Goal: Task Accomplishment & Management: Complete application form

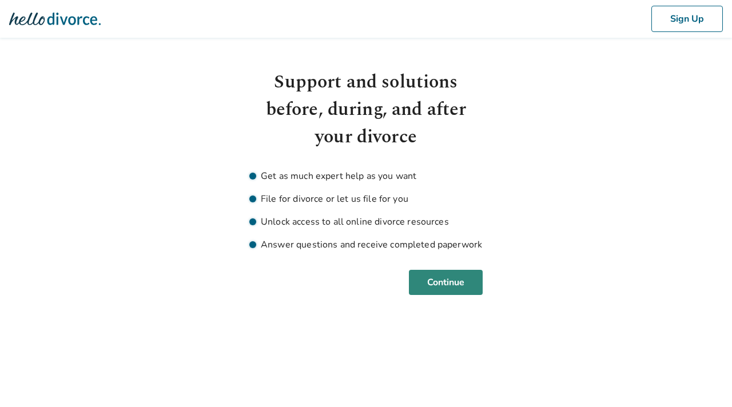
click at [425, 280] on button "Continue" at bounding box center [446, 282] width 74 height 25
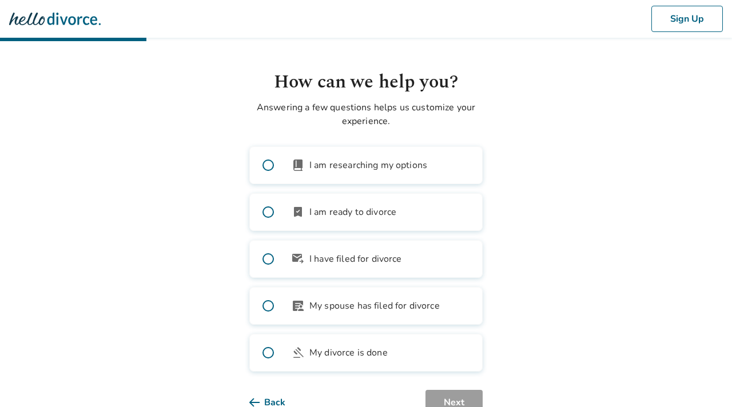
click at [305, 162] on label "book_2 I am researching my options" at bounding box center [365, 165] width 233 height 38
click at [305, 207] on label "bookmark_check I am ready to divorce" at bounding box center [365, 212] width 233 height 38
click at [282, 171] on span at bounding box center [268, 165] width 37 height 37
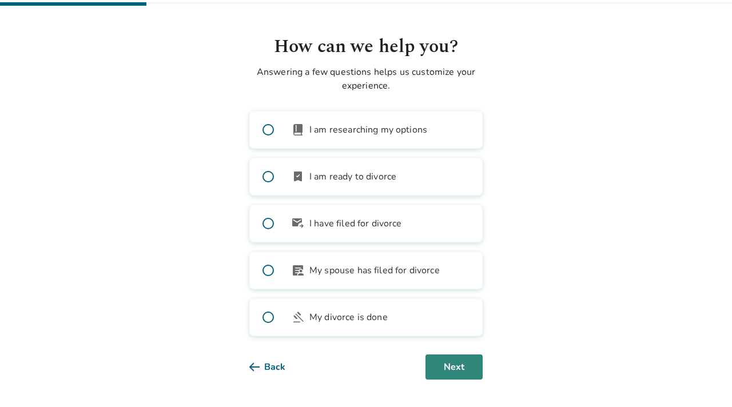
click at [446, 368] on button "Next" at bounding box center [454, 367] width 57 height 25
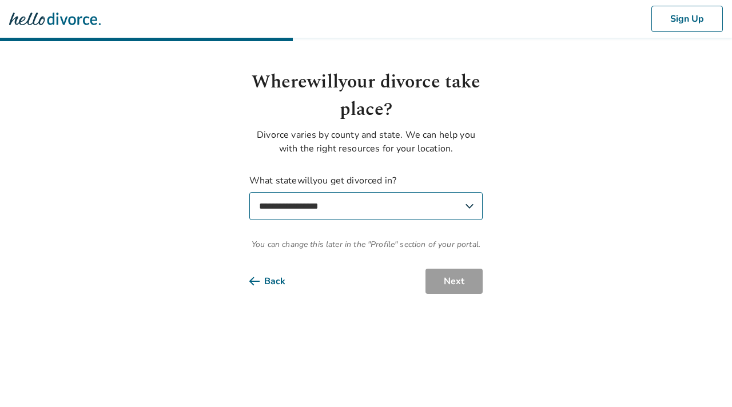
click at [385, 210] on select "**********" at bounding box center [365, 206] width 233 height 28
select select "**"
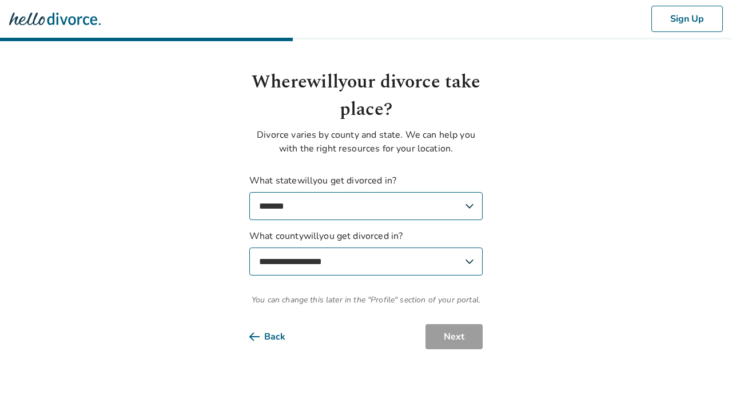
click at [406, 261] on select "**********" at bounding box center [365, 262] width 233 height 28
select select "**********"
click at [450, 345] on button "Next" at bounding box center [454, 336] width 57 height 25
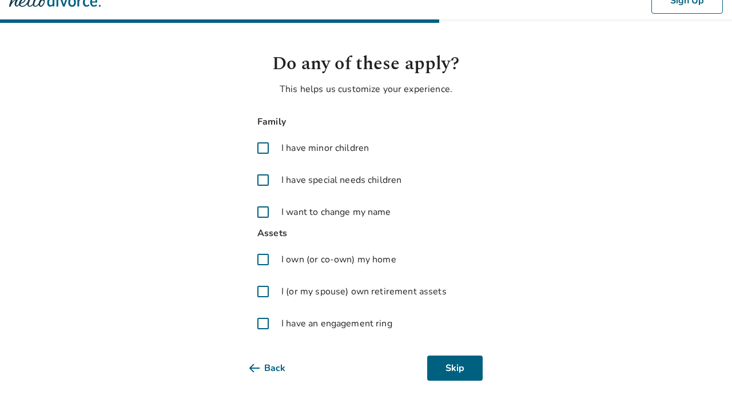
scroll to position [19, 0]
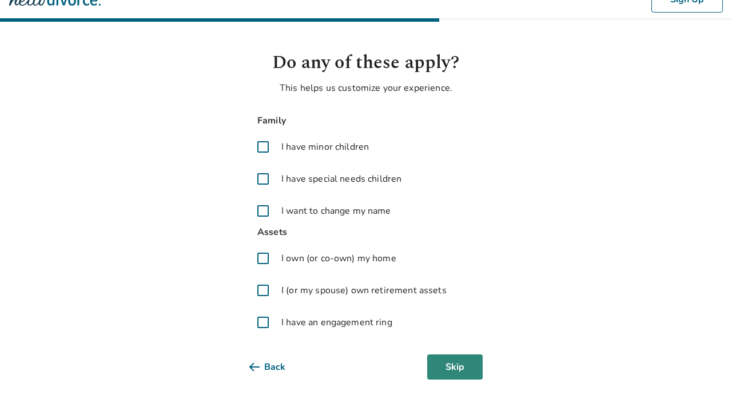
click at [442, 371] on button "Skip" at bounding box center [454, 367] width 55 height 25
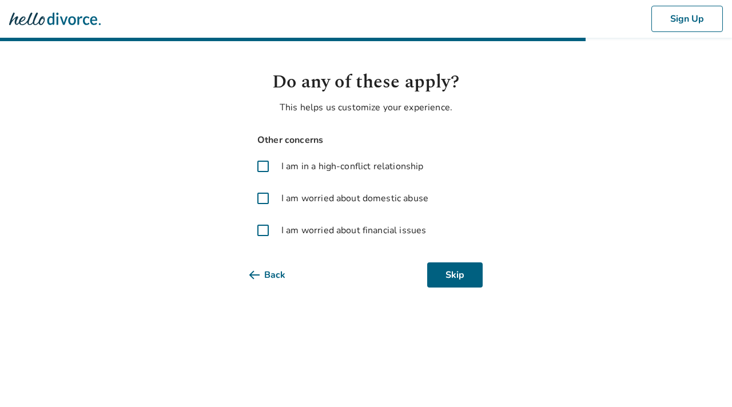
click at [394, 229] on span "I am worried about financial issues" at bounding box center [353, 231] width 145 height 14
click at [454, 273] on button "Next" at bounding box center [454, 275] width 57 height 25
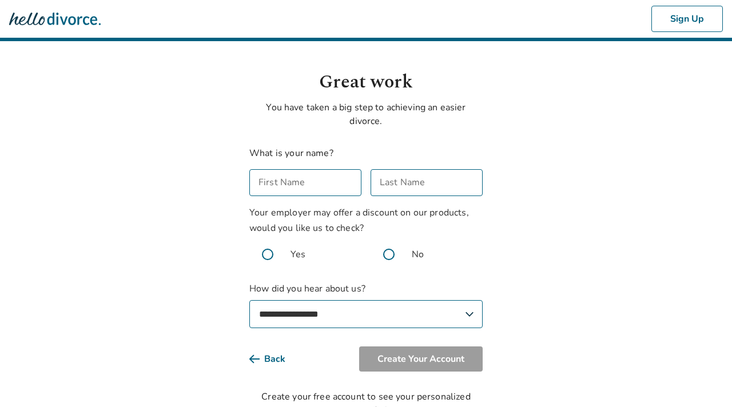
click at [332, 180] on input "First Name" at bounding box center [305, 182] width 112 height 27
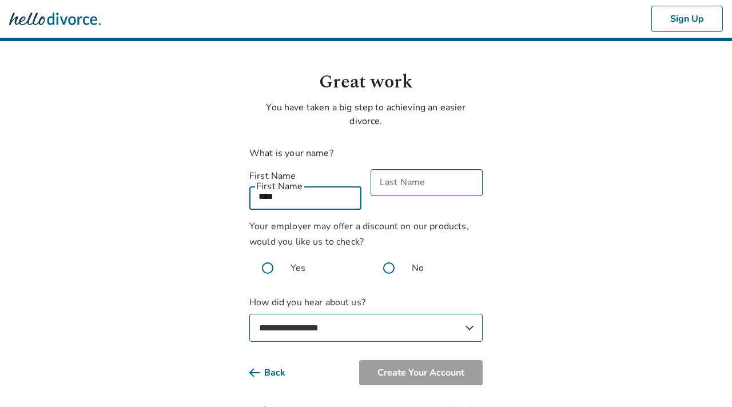
type input "****"
click at [418, 185] on input "Last Name" at bounding box center [427, 182] width 112 height 27
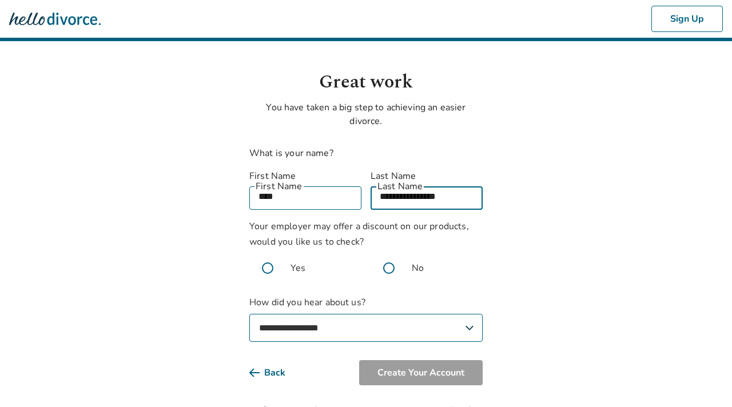
type input "**********"
click at [391, 254] on span at bounding box center [389, 268] width 37 height 37
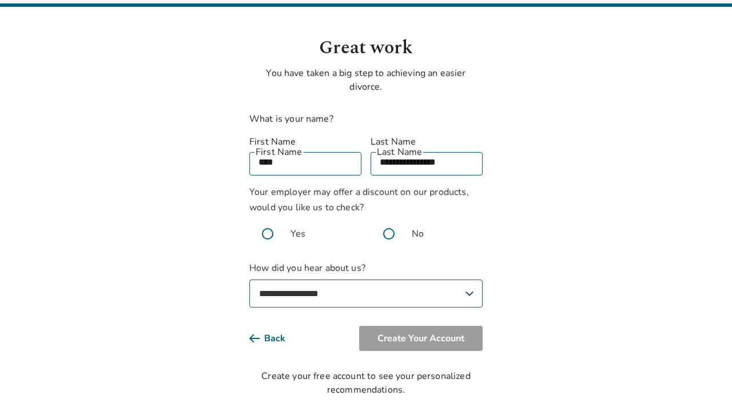
scroll to position [38, 0]
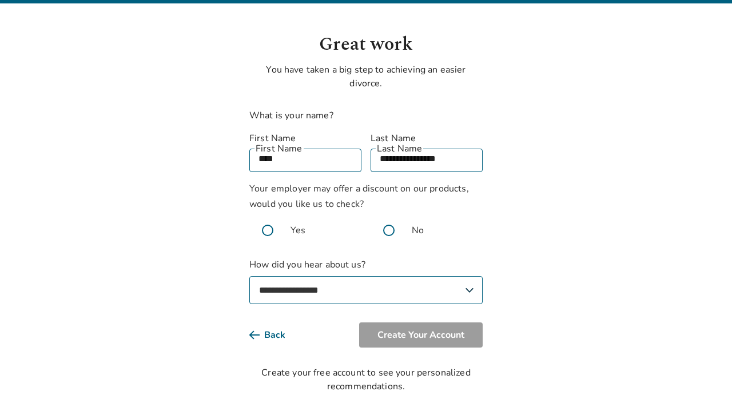
click at [352, 258] on label "**********" at bounding box center [365, 281] width 233 height 46
click at [352, 276] on select "**********" at bounding box center [365, 290] width 233 height 28
select select "*****"
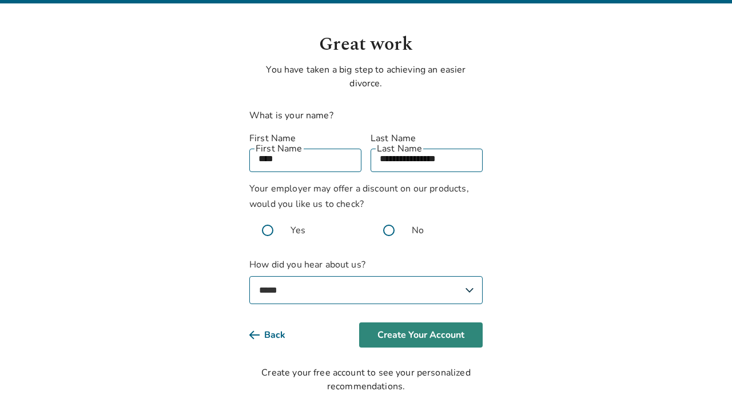
click at [421, 324] on button "Create Your Account" at bounding box center [421, 335] width 124 height 25
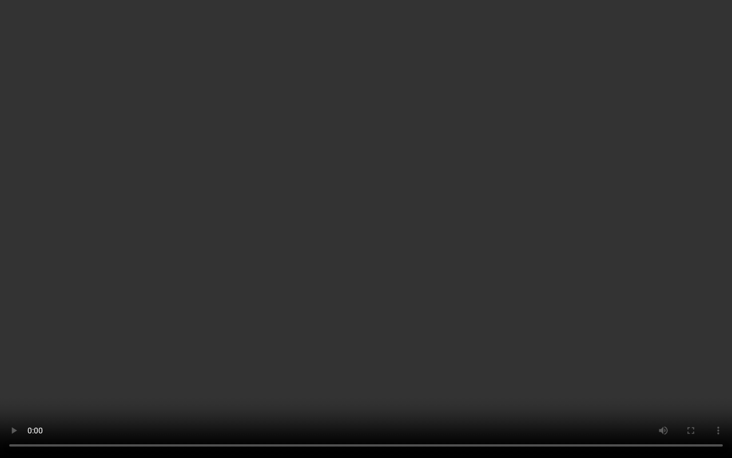
click at [470, 321] on video at bounding box center [366, 229] width 732 height 458
click at [456, 155] on video at bounding box center [366, 229] width 732 height 458
click at [670, 274] on video at bounding box center [366, 229] width 732 height 458
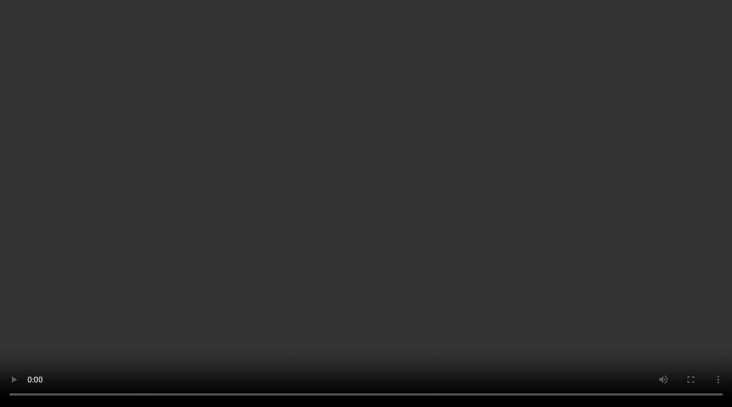
scroll to position [108, 0]
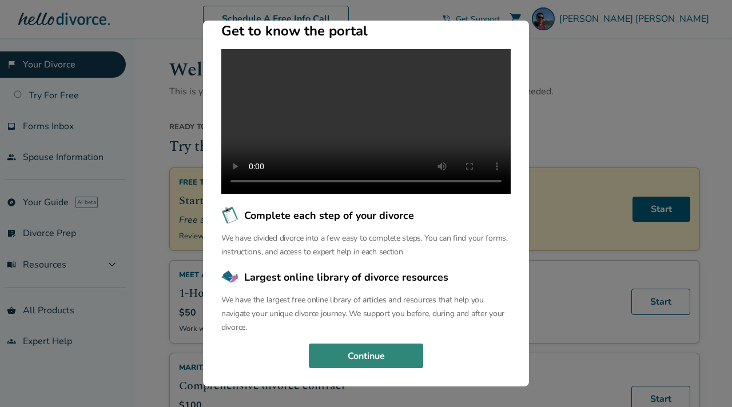
click at [413, 356] on button "Continue" at bounding box center [366, 356] width 114 height 25
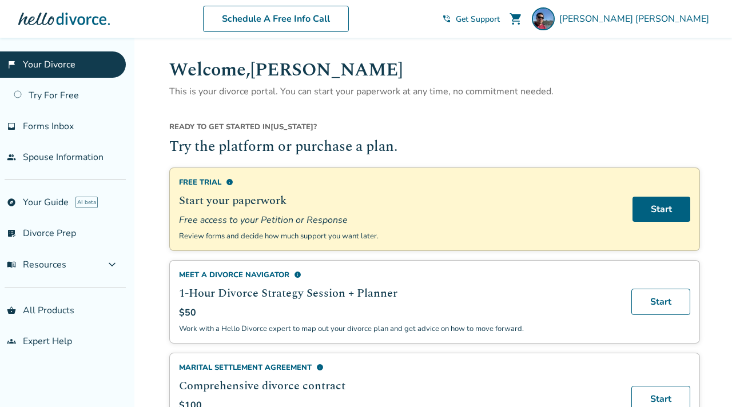
click at [230, 183] on span "info" at bounding box center [229, 181] width 7 height 7
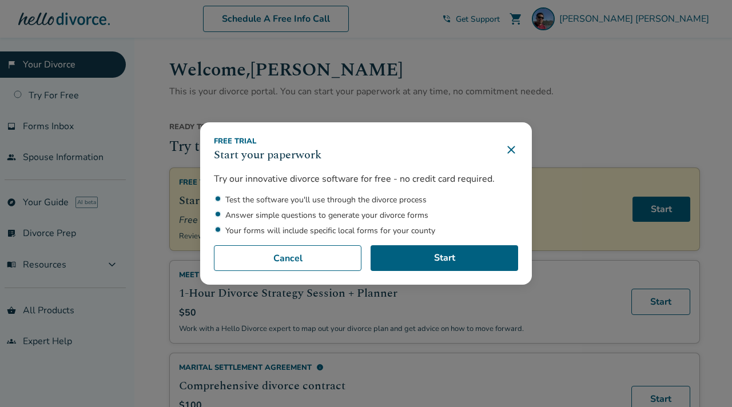
click at [513, 154] on icon at bounding box center [512, 150] width 14 height 14
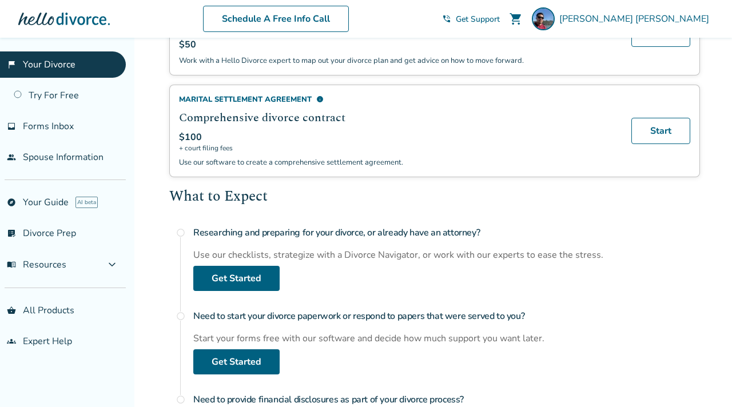
scroll to position [266, 0]
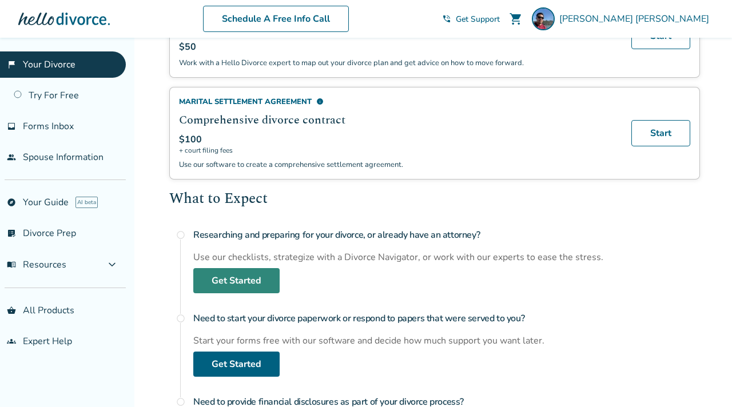
click at [241, 284] on link "Get Started" at bounding box center [236, 280] width 86 height 25
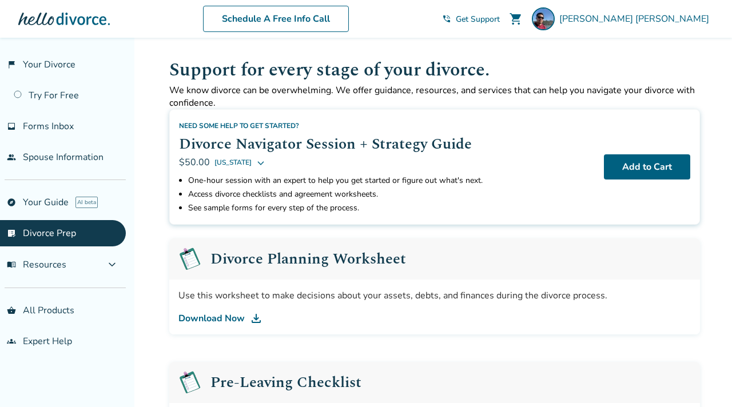
click at [224, 319] on link "Download Now" at bounding box center [434, 319] width 513 height 14
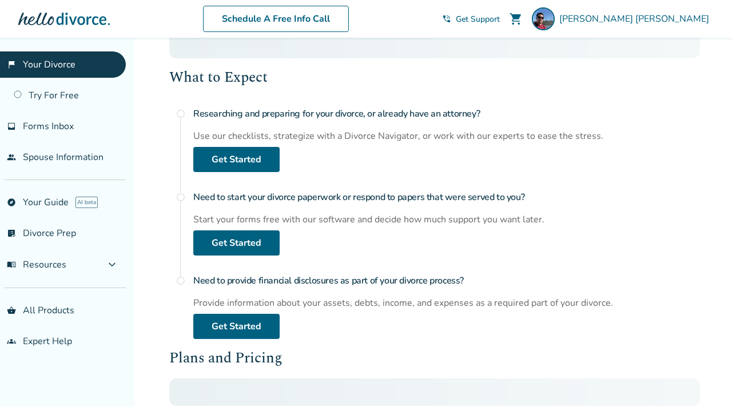
scroll to position [14, 0]
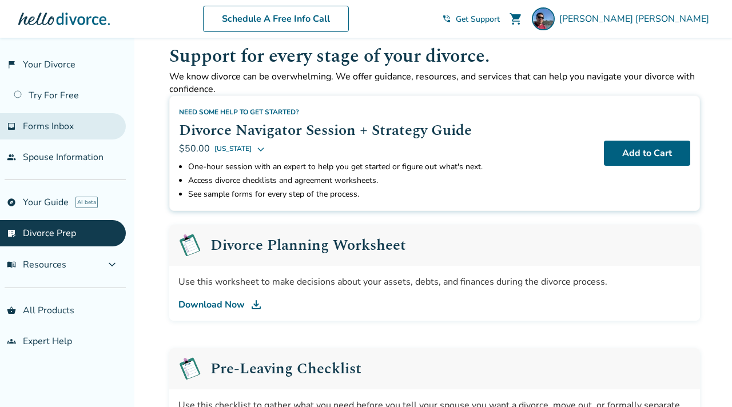
click at [72, 132] on link "inbox Forms Inbox" at bounding box center [63, 126] width 126 height 26
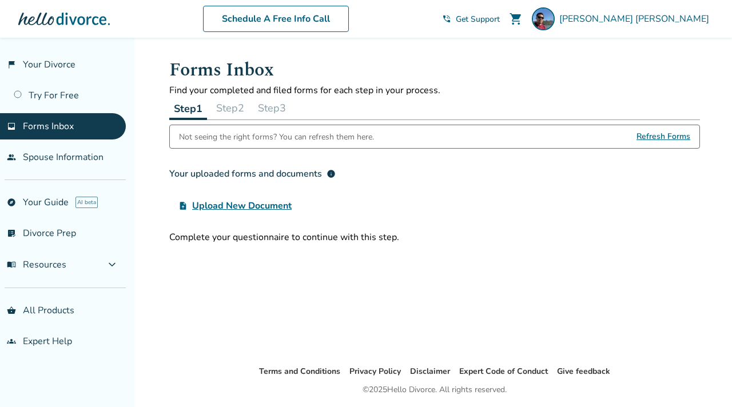
click at [267, 210] on span "Upload New Document" at bounding box center [242, 206] width 100 height 14
click at [0, 0] on input "upload_file Upload New Document" at bounding box center [0, 0] width 0 height 0
click at [232, 106] on button "Step 2" at bounding box center [230, 108] width 37 height 23
click at [269, 106] on button "Step 3" at bounding box center [271, 108] width 37 height 23
click at [224, 102] on button "Step 2" at bounding box center [229, 108] width 37 height 23
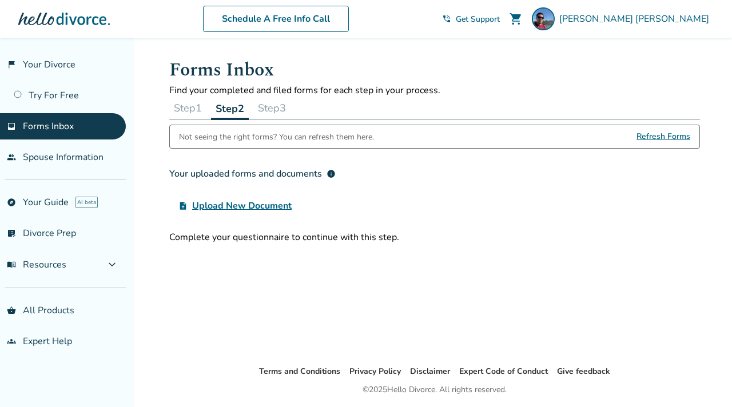
click at [194, 110] on button "Step 1" at bounding box center [187, 108] width 37 height 23
click at [58, 160] on link "people Spouse Information" at bounding box center [63, 157] width 126 height 26
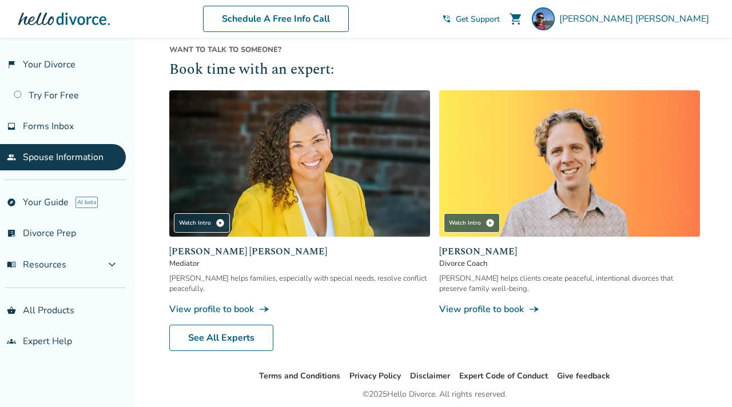
scroll to position [470, 0]
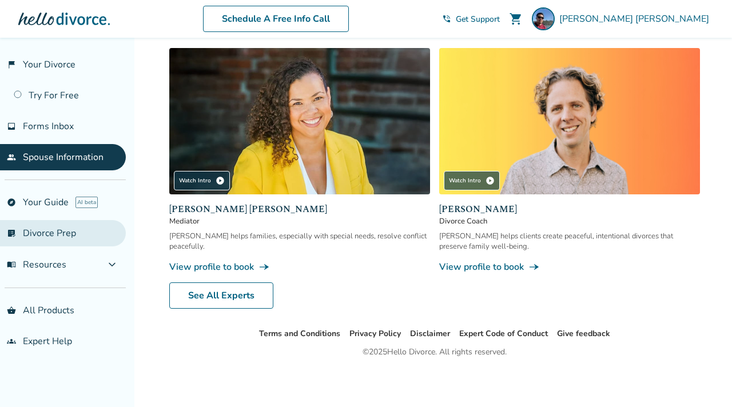
click at [58, 228] on link "list_alt_check Divorce Prep" at bounding box center [63, 233] width 126 height 26
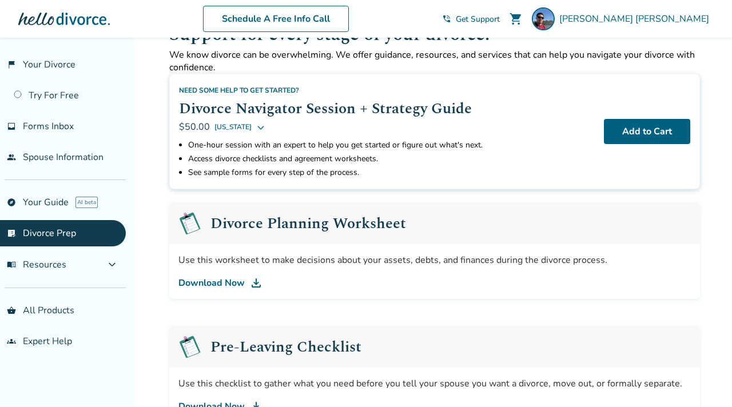
scroll to position [43, 0]
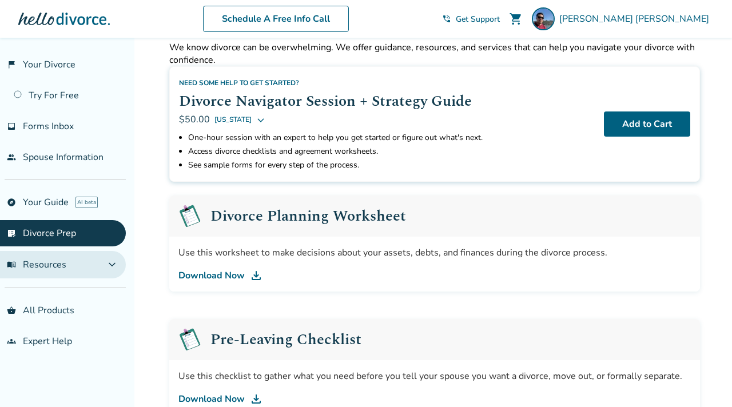
click at [109, 265] on button "menu_book Resources expand_more" at bounding box center [63, 264] width 126 height 27
